Goal: Task Accomplishment & Management: Manage account settings

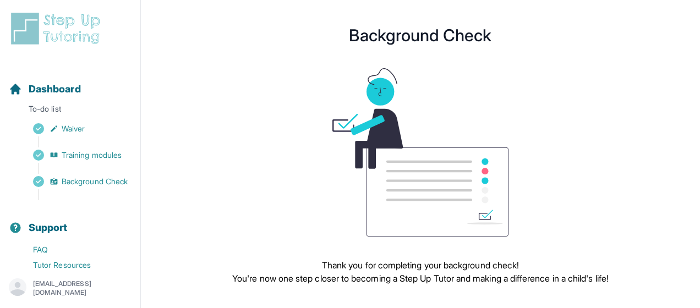
click at [66, 18] on img at bounding box center [58, 28] width 98 height 35
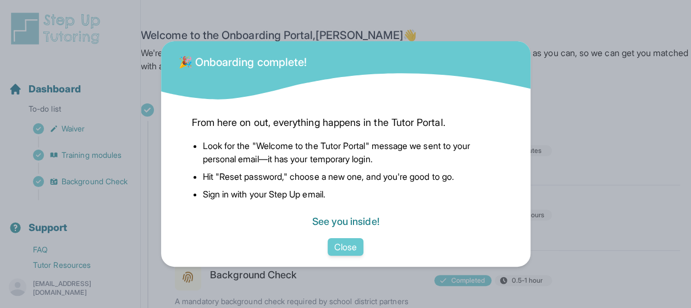
click at [327, 221] on link "See you inside!" at bounding box center [345, 222] width 67 height 12
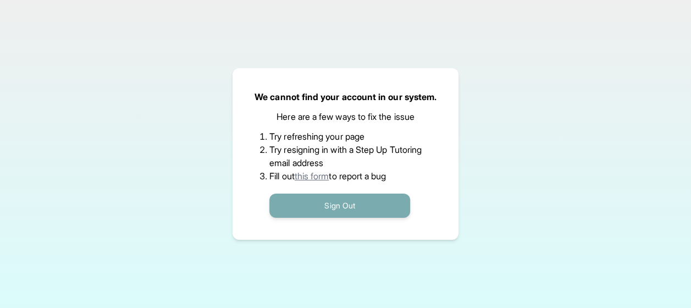
click at [381, 205] on button "Sign Out" at bounding box center [339, 206] width 141 height 24
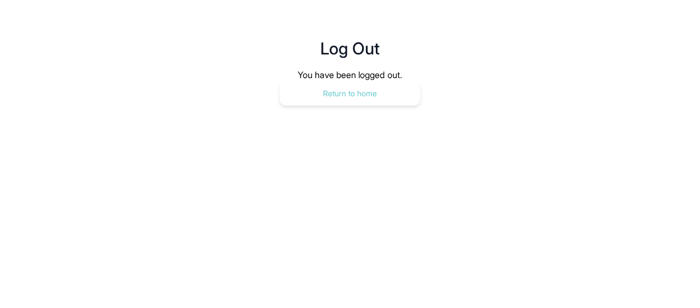
click at [381, 83] on button "Return to home" at bounding box center [349, 93] width 141 height 24
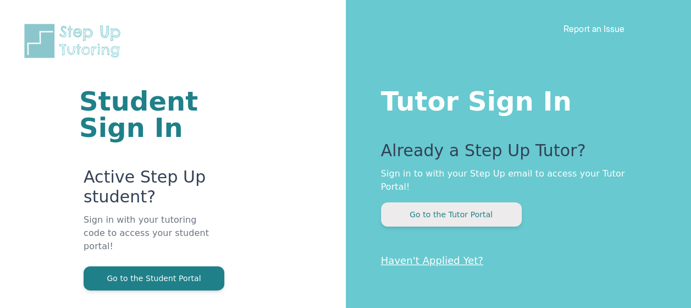
click at [444, 202] on button "Go to the Tutor Portal" at bounding box center [451, 214] width 141 height 24
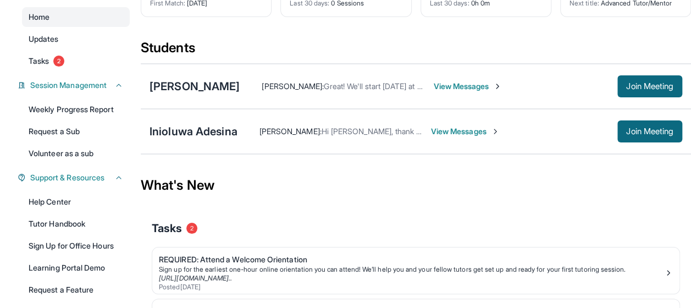
scroll to position [90, 0]
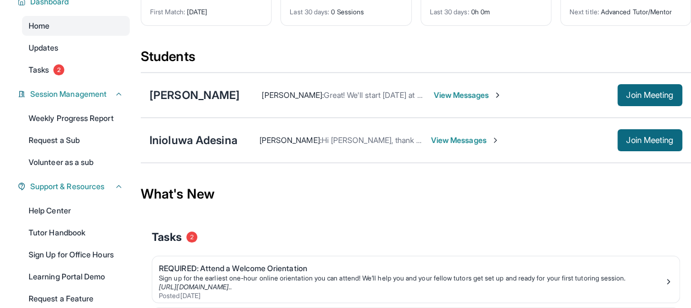
click at [445, 101] on span "View Messages" at bounding box center [467, 95] width 69 height 11
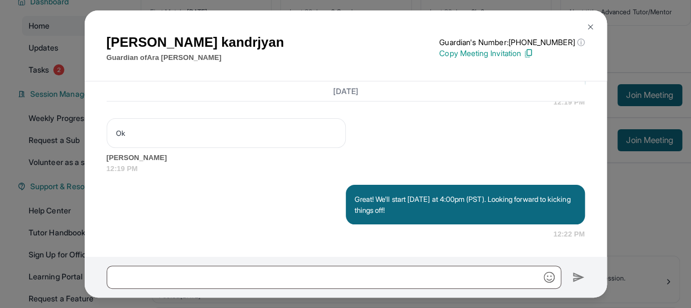
scroll to position [1490, 0]
click at [590, 23] on img at bounding box center [590, 27] width 9 height 9
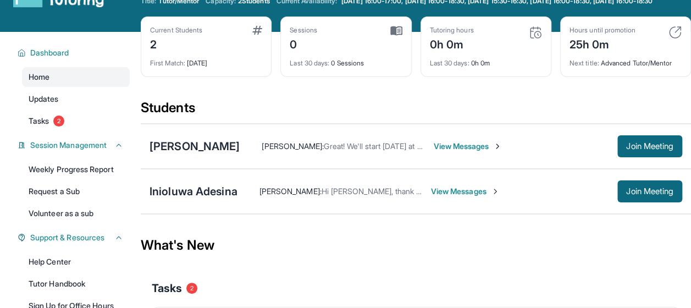
scroll to position [38, 0]
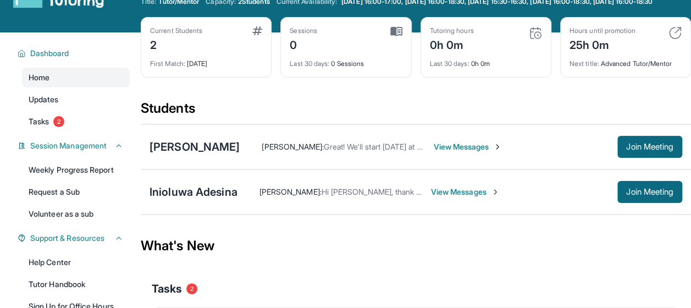
click at [441, 151] on span "View Messages" at bounding box center [467, 146] width 69 height 11
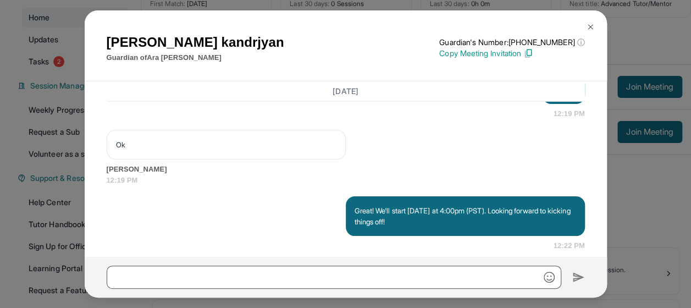
scroll to position [1417, 0]
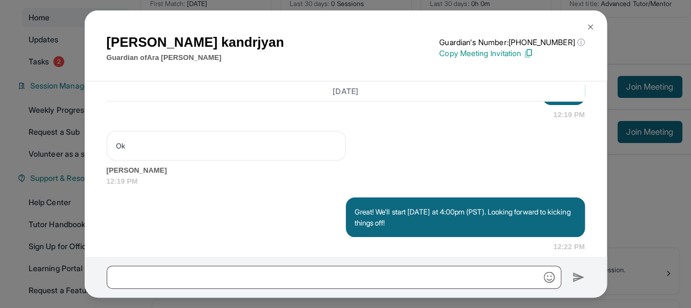
click at [590, 26] on img at bounding box center [590, 27] width 9 height 9
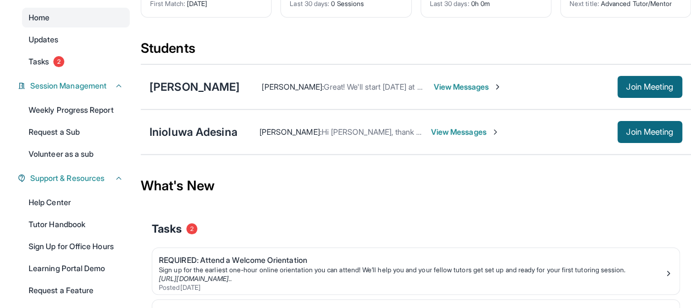
click at [462, 137] on span "View Messages" at bounding box center [465, 131] width 69 height 11
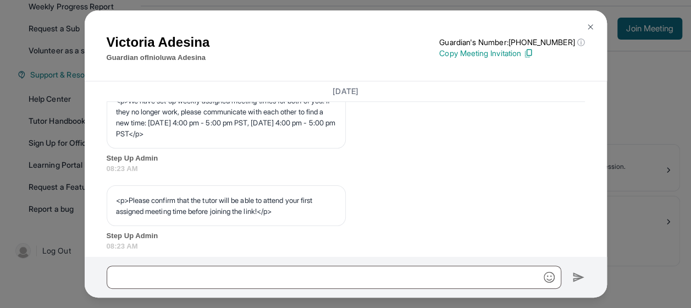
scroll to position [864, 0]
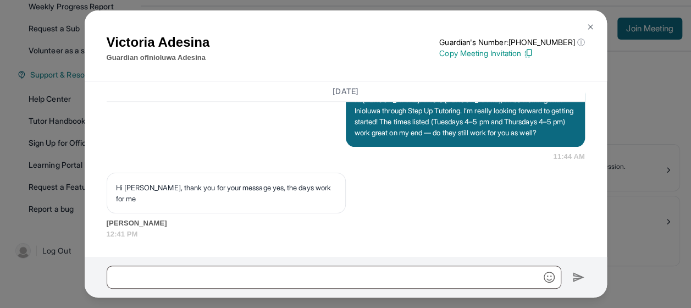
click at [587, 21] on button at bounding box center [591, 27] width 22 height 22
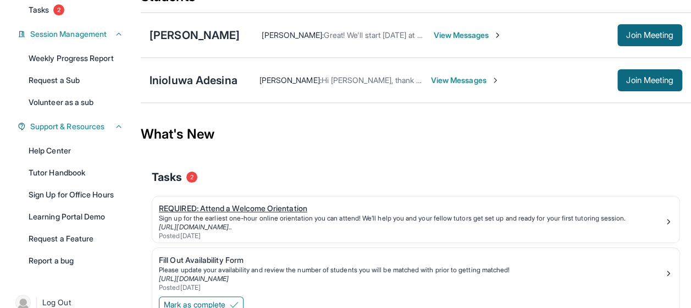
scroll to position [207, 0]
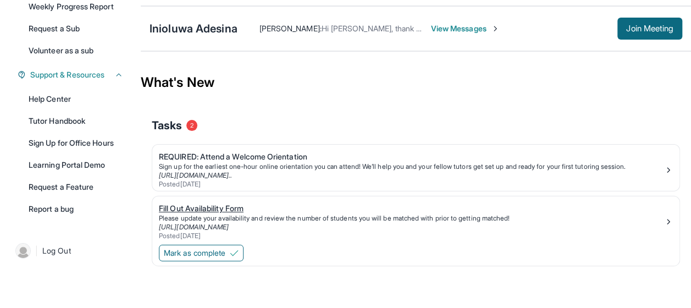
click at [231, 208] on div "Fill Out Availability Form" at bounding box center [411, 208] width 505 height 11
click at [272, 156] on div "REQUIRED: Attend a Welcome Orientation" at bounding box center [411, 156] width 505 height 11
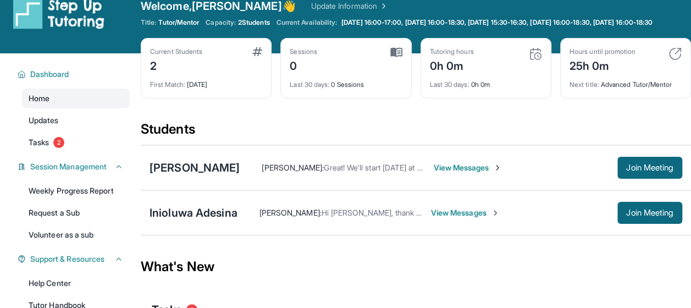
scroll to position [15, 0]
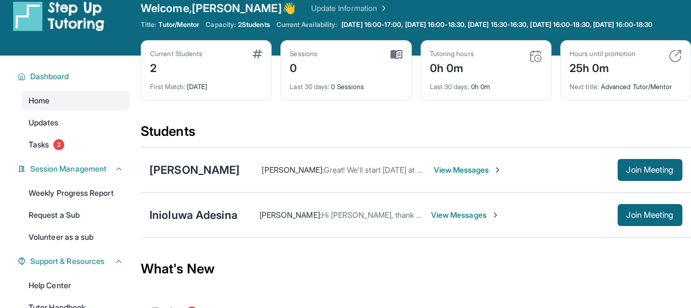
click at [465, 221] on span "View Messages" at bounding box center [465, 215] width 69 height 11
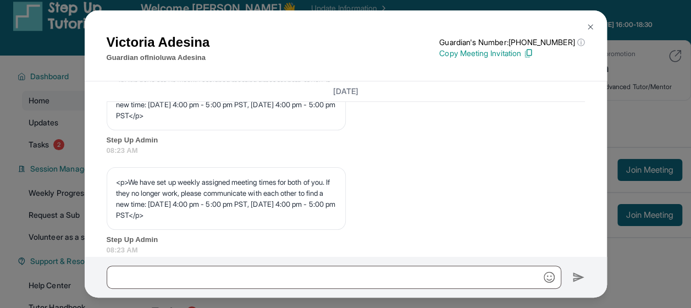
scroll to position [535, 0]
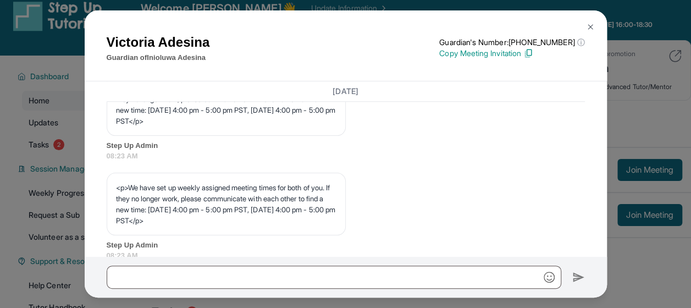
click at [521, 151] on span "Step Up Admin" at bounding box center [346, 145] width 478 height 11
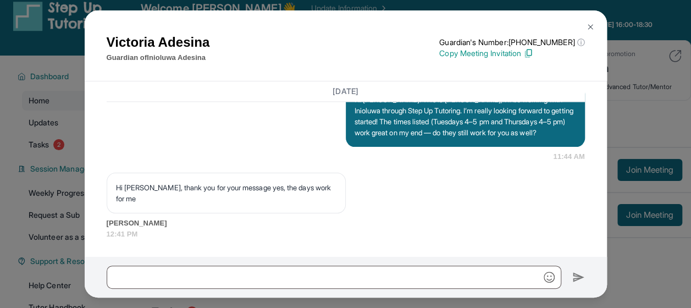
scroll to position [0, 0]
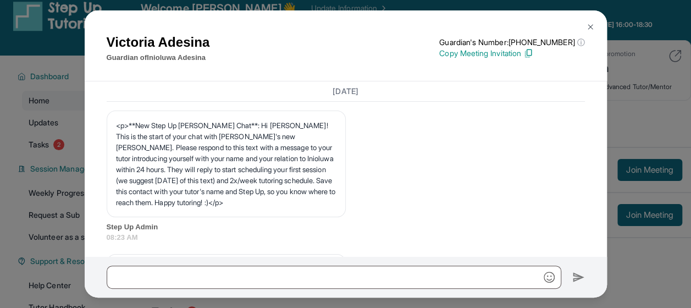
click at [590, 25] on img at bounding box center [590, 27] width 9 height 9
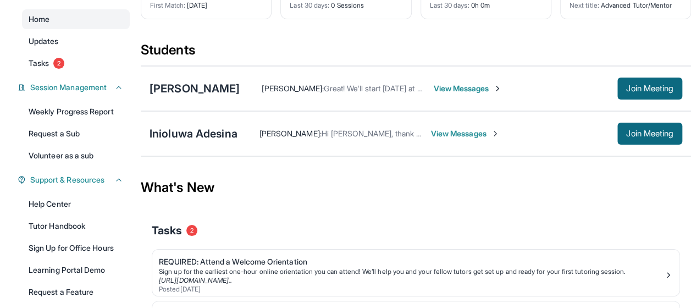
scroll to position [97, 0]
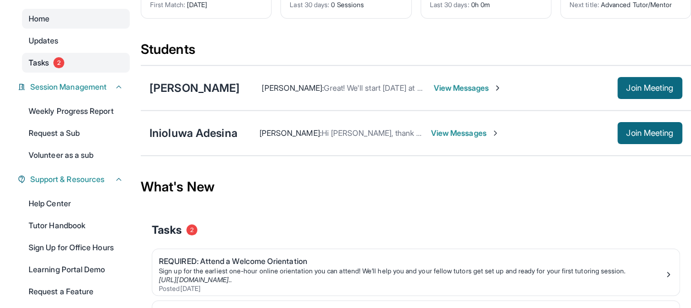
click at [51, 65] on link "Tasks 2" at bounding box center [76, 63] width 108 height 20
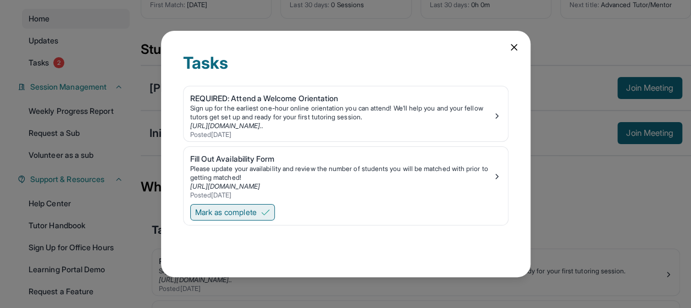
click at [204, 209] on span "Mark as complete" at bounding box center [226, 212] width 62 height 11
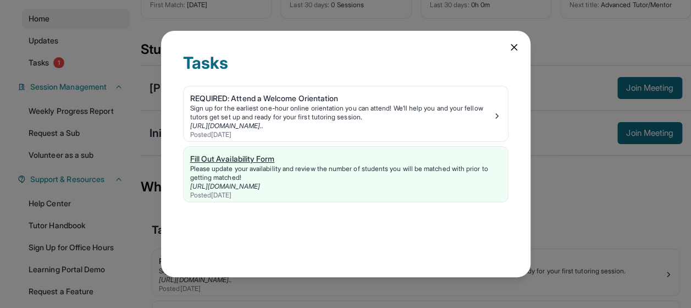
drag, startPoint x: 511, startPoint y: 43, endPoint x: 365, endPoint y: 168, distance: 193.1
click at [365, 168] on div "Tasks REQUIRED: Attend a Welcome Orientation Sign up for the earliest one-hour …" at bounding box center [346, 154] width 370 height 246
click at [321, 95] on div "REQUIRED: Attend a Welcome Orientation" at bounding box center [341, 98] width 302 height 11
click at [513, 43] on icon at bounding box center [514, 47] width 11 height 11
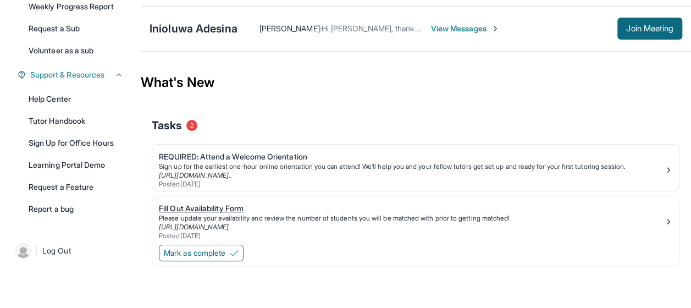
scroll to position [206, 0]
click at [196, 252] on span "Mark as complete" at bounding box center [195, 252] width 62 height 11
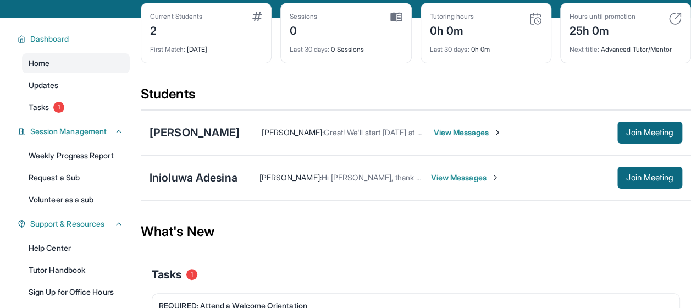
scroll to position [52, 0]
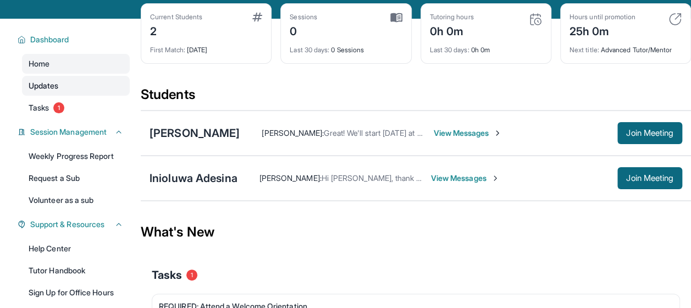
click at [96, 96] on link "Updates" at bounding box center [76, 86] width 108 height 20
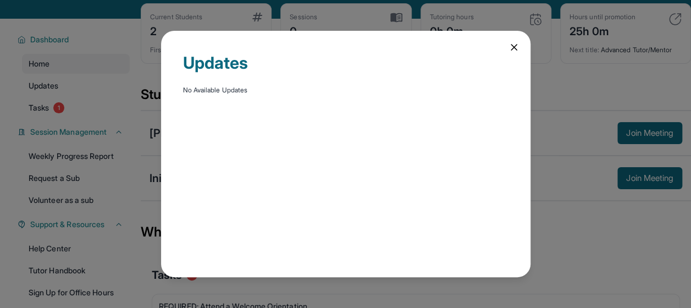
click at [514, 46] on icon at bounding box center [514, 47] width 11 height 11
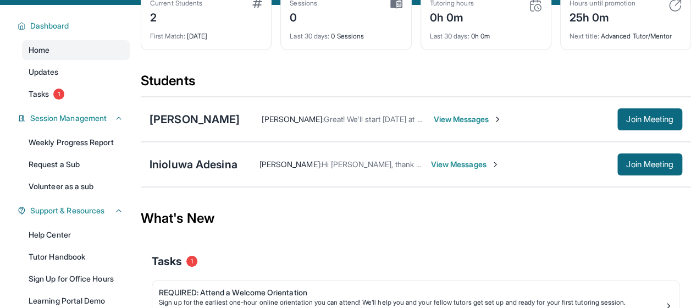
scroll to position [66, 0]
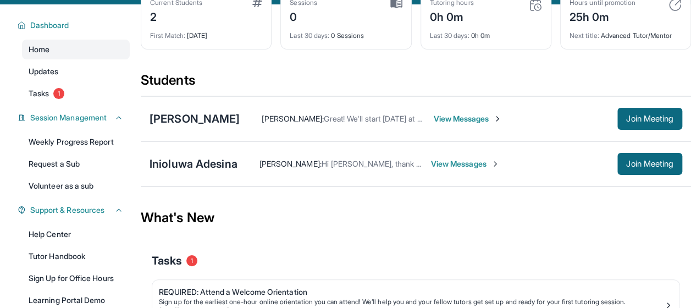
click at [440, 124] on span "View Messages" at bounding box center [467, 118] width 69 height 11
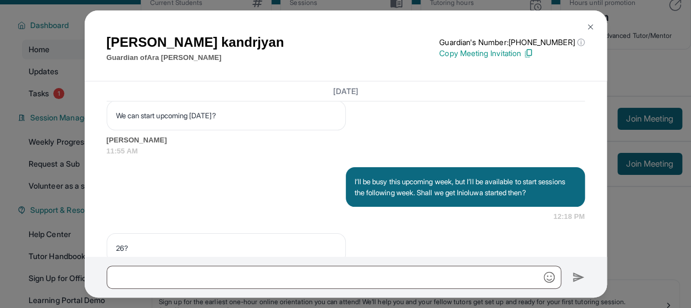
scroll to position [1490, 0]
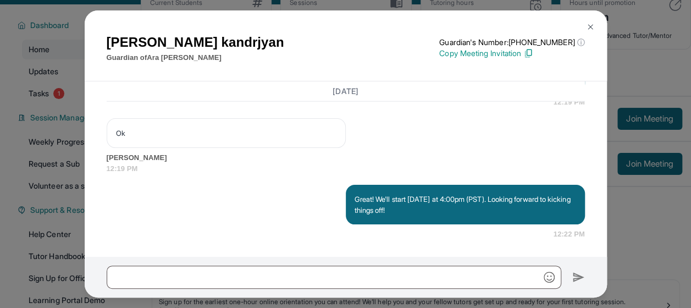
click at [592, 27] on img at bounding box center [590, 27] width 9 height 9
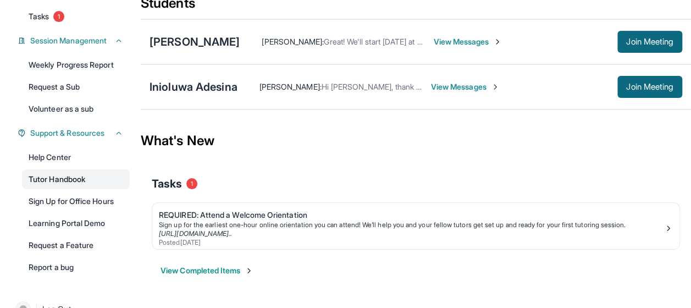
scroll to position [176, 0]
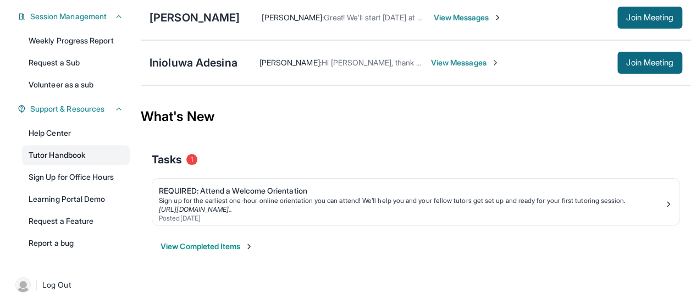
click at [74, 156] on link "Tutor Handbook" at bounding box center [76, 155] width 108 height 20
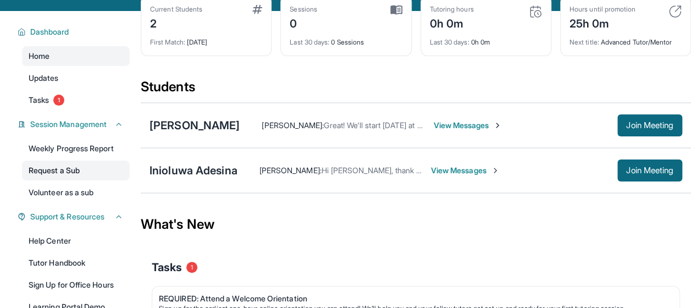
scroll to position [59, 0]
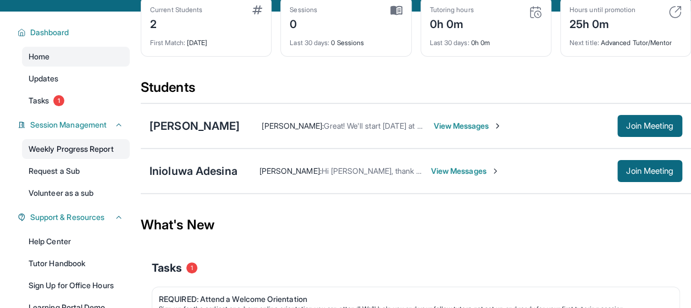
click at [74, 159] on link "Weekly Progress Report" at bounding box center [76, 149] width 108 height 20
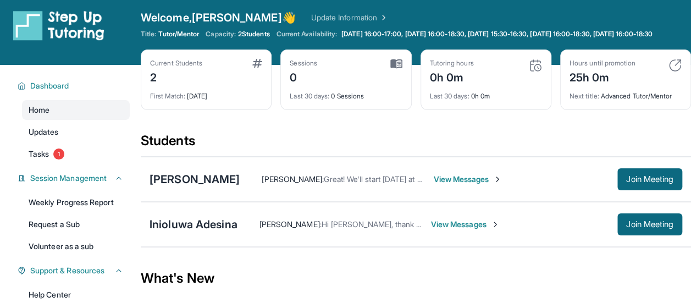
scroll to position [0, 0]
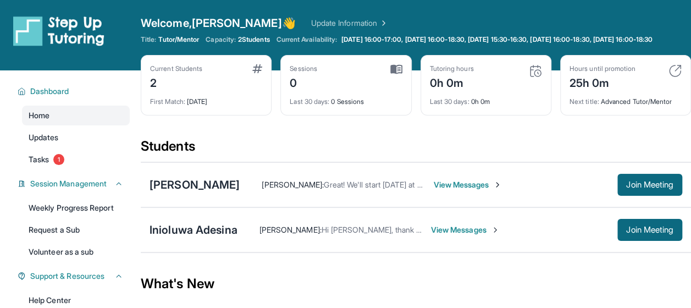
click at [368, 134] on div "Current Students 2 First Match : 2 days ago Sessions 0 Last 30 days : 0 Session…" at bounding box center [416, 96] width 550 height 82
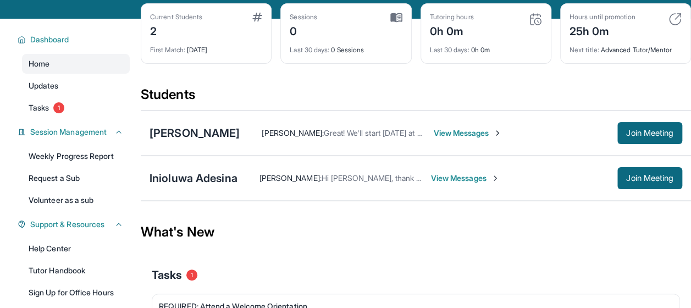
scroll to position [56, 0]
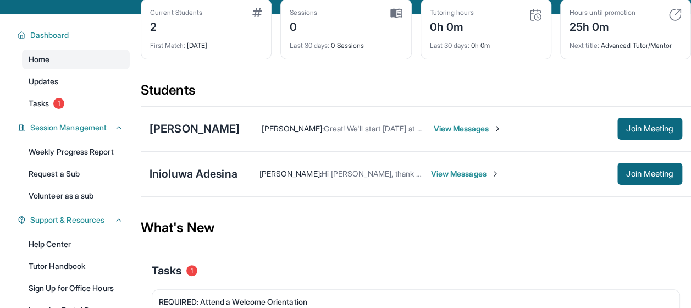
click at [444, 131] on span "View Messages" at bounding box center [467, 128] width 69 height 11
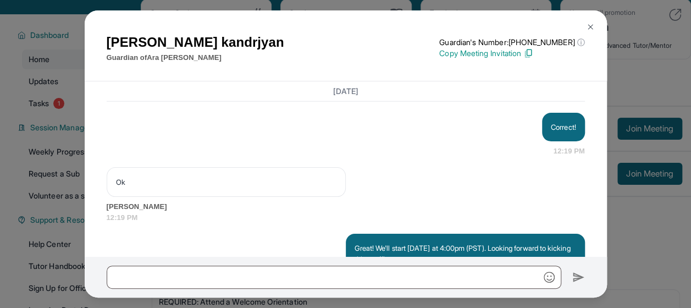
scroll to position [1490, 0]
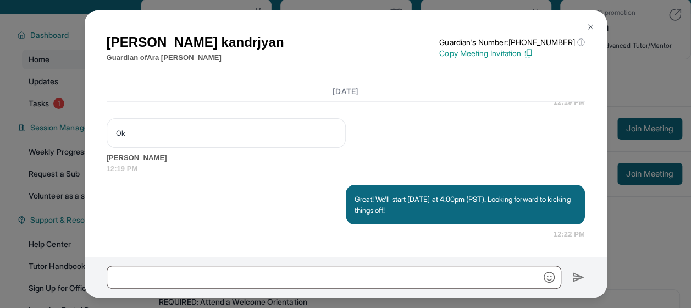
click at [593, 30] on img at bounding box center [590, 27] width 9 height 9
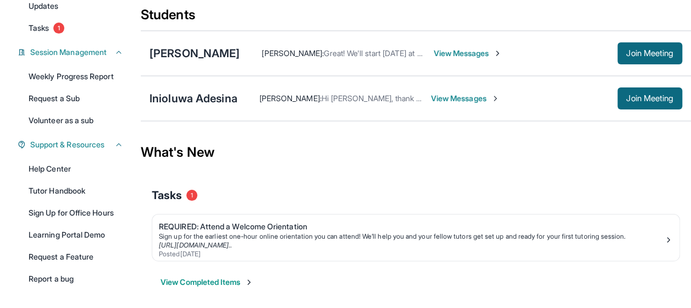
scroll to position [156, 0]
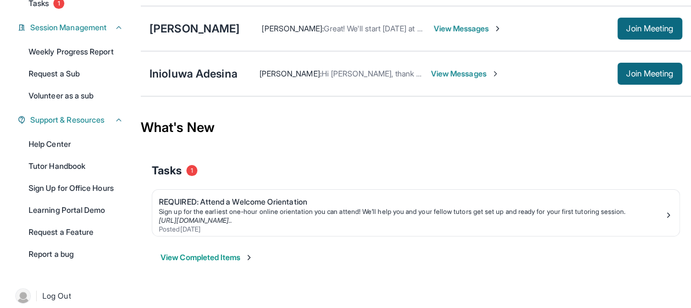
click at [440, 79] on span "View Messages" at bounding box center [465, 73] width 69 height 11
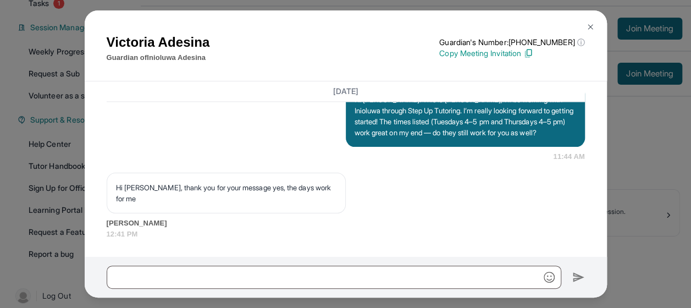
scroll to position [864, 0]
click at [587, 23] on img at bounding box center [590, 27] width 9 height 9
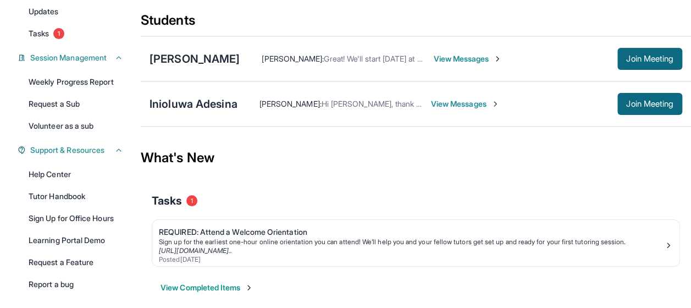
scroll to position [158, 0]
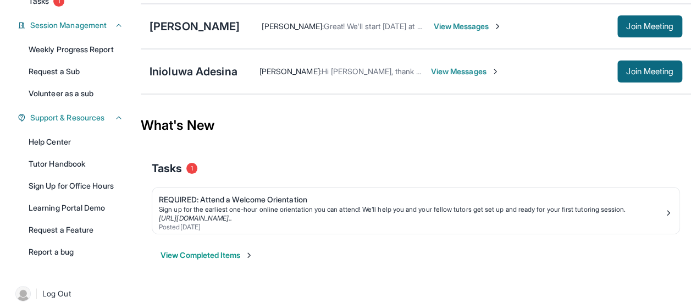
click at [460, 32] on span "View Messages" at bounding box center [467, 26] width 69 height 11
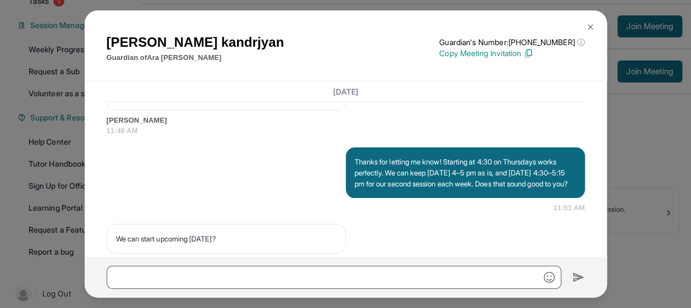
scroll to position [1070, 0]
click at [592, 23] on img at bounding box center [590, 27] width 9 height 9
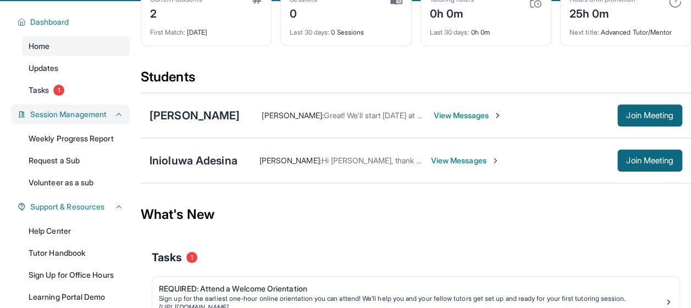
scroll to position [66, 0]
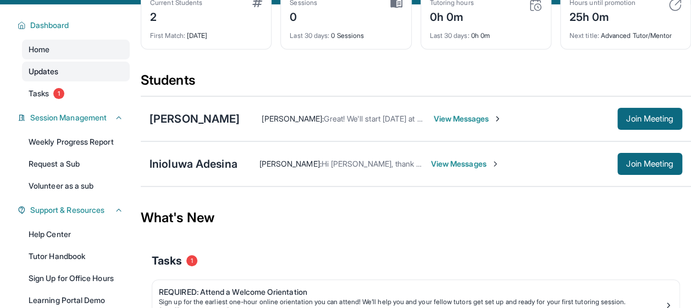
click at [69, 81] on link "Updates" at bounding box center [76, 72] width 108 height 20
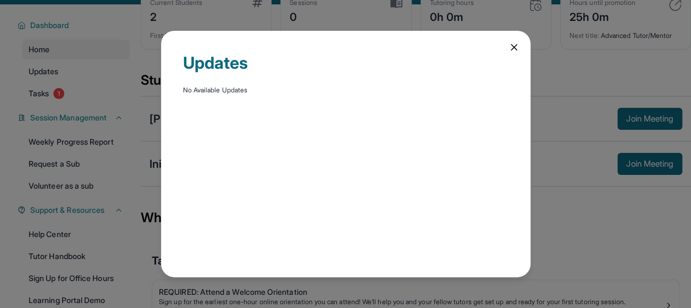
click at [516, 45] on icon at bounding box center [513, 47] width 5 height 5
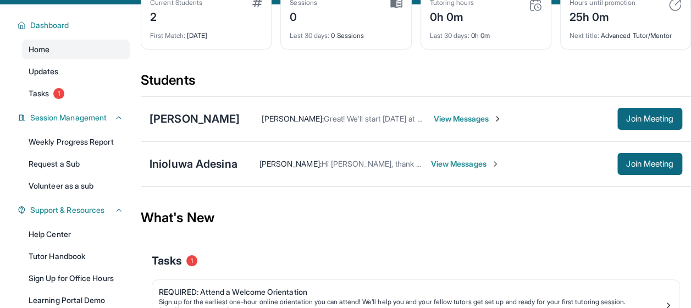
scroll to position [0, 0]
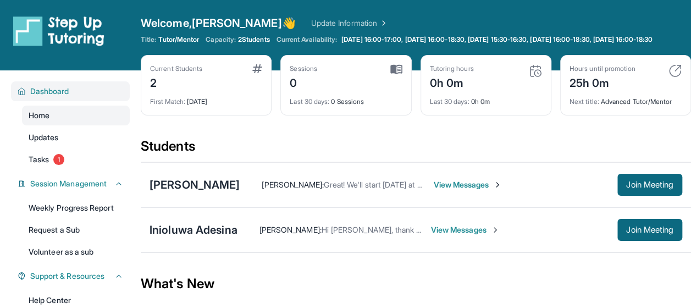
click at [64, 97] on span "Dashboard" at bounding box center [49, 91] width 39 height 11
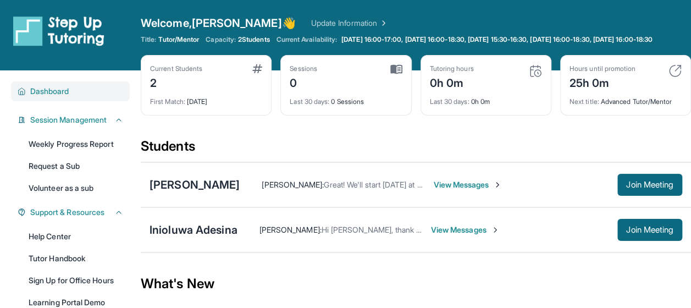
click at [64, 97] on span "Dashboard" at bounding box center [49, 91] width 39 height 11
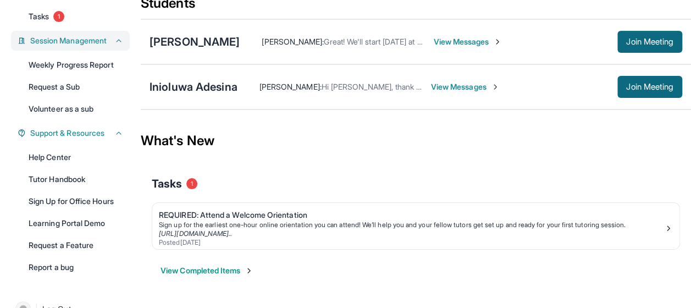
scroll to position [141, 0]
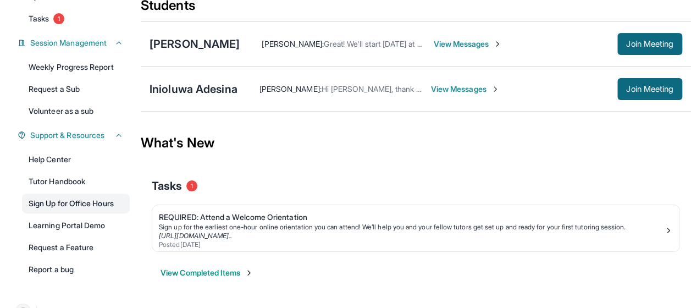
click at [70, 207] on link "Sign Up for Office Hours" at bounding box center [76, 204] width 108 height 20
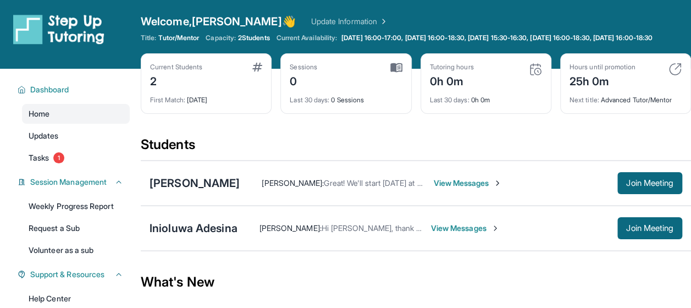
scroll to position [0, 0]
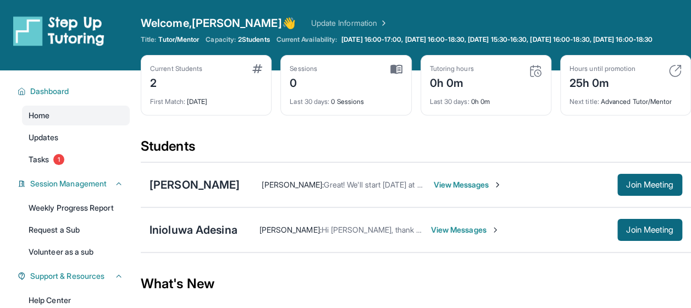
click at [531, 78] on img at bounding box center [535, 70] width 13 height 13
click at [398, 74] on img at bounding box center [396, 69] width 12 height 10
click at [326, 18] on link "Update Information" at bounding box center [349, 23] width 77 height 11
click at [321, 20] on link "Update Information" at bounding box center [349, 23] width 77 height 11
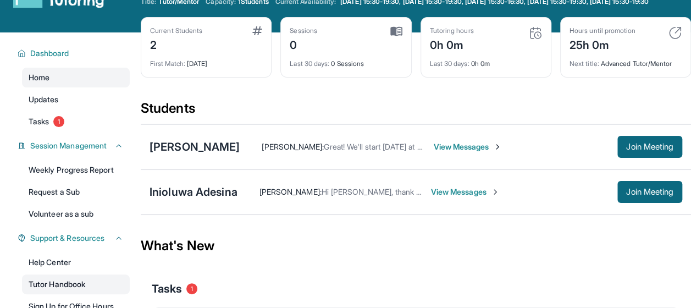
scroll to position [36, 0]
